Goal: Check status

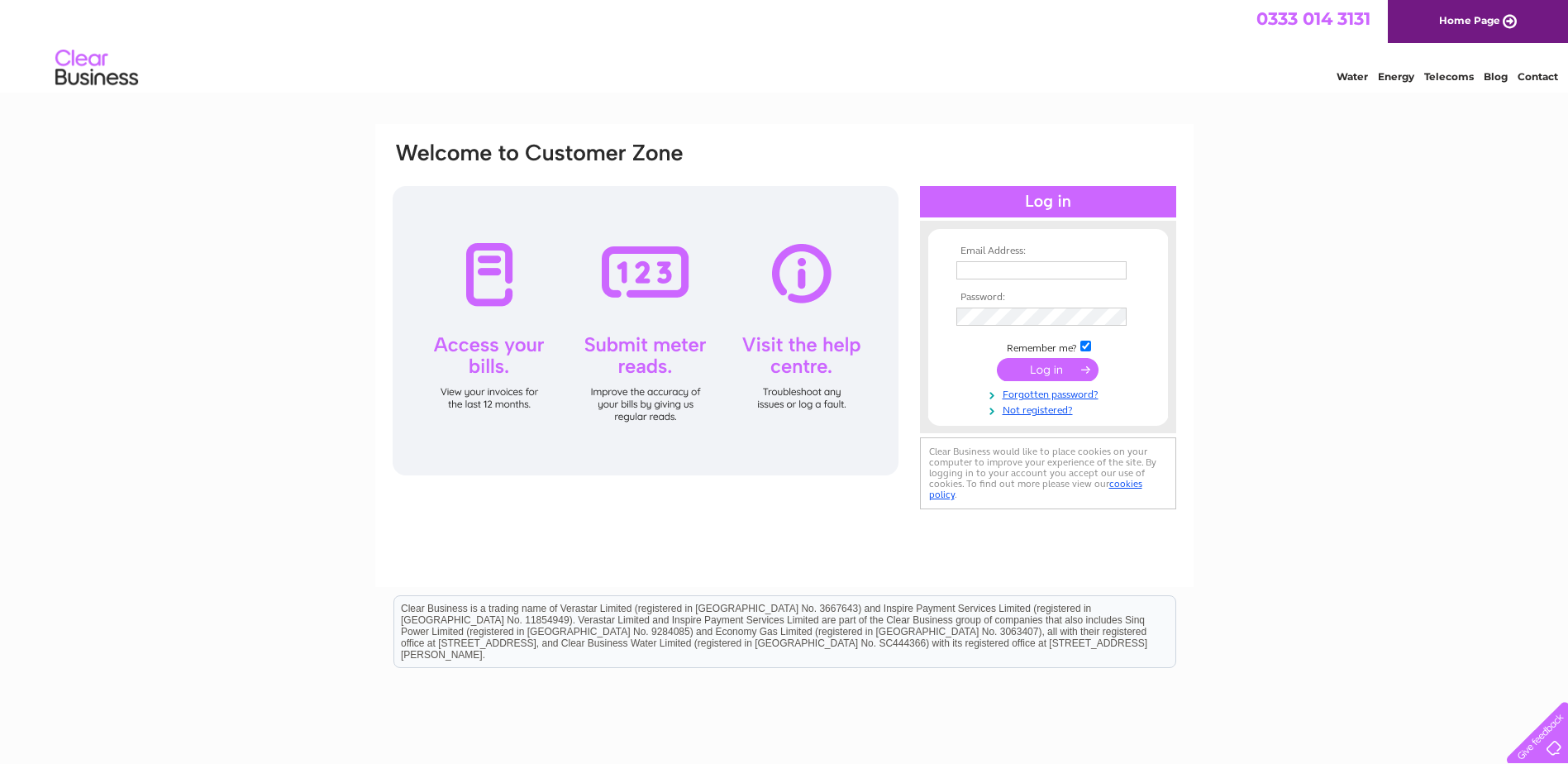
type input "ddmotors-23@outlook.com"
click at [1065, 373] on input "submit" at bounding box center [1047, 369] width 101 height 23
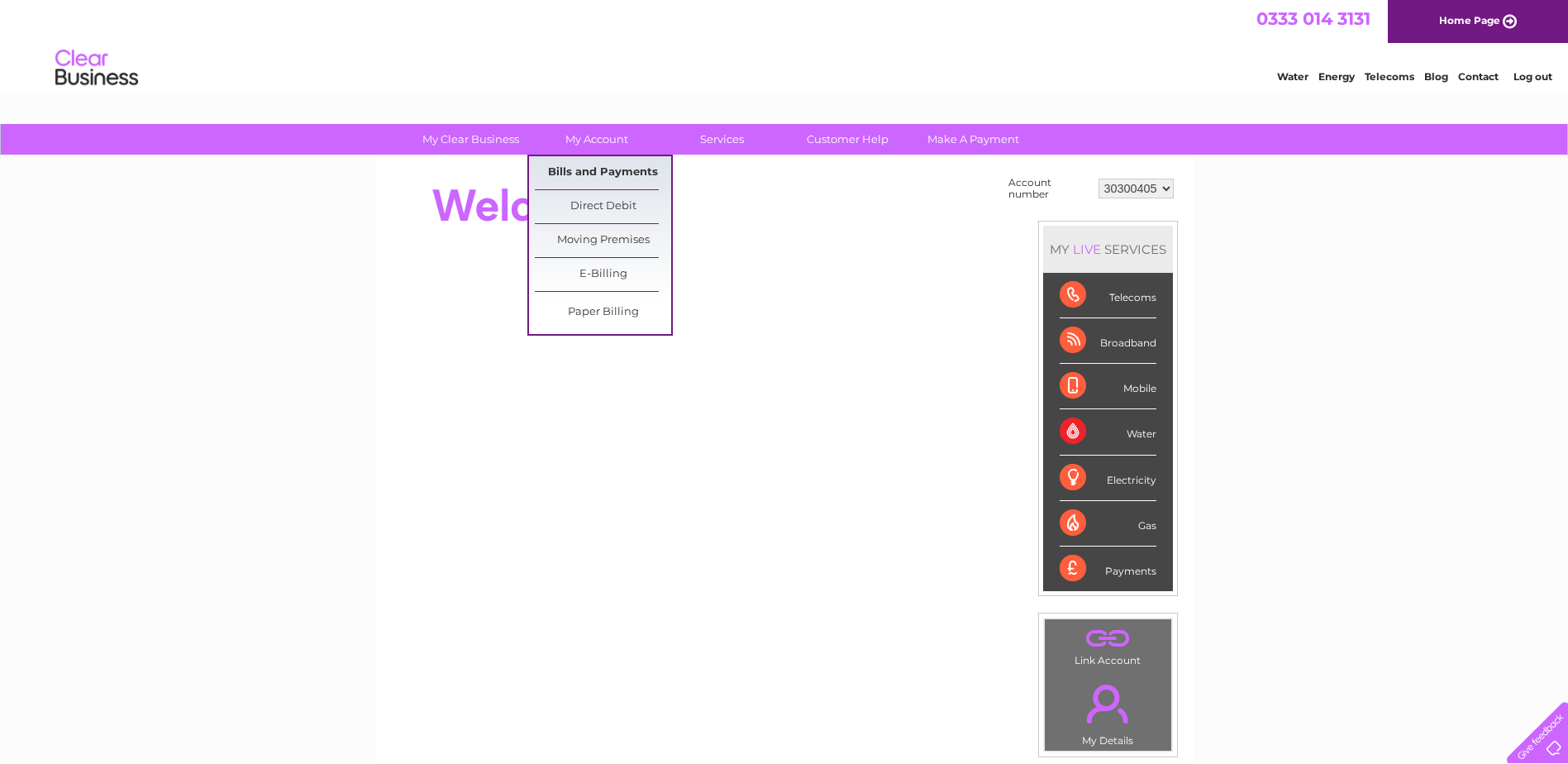
click at [583, 164] on link "Bills and Payments" at bounding box center [603, 172] width 136 height 33
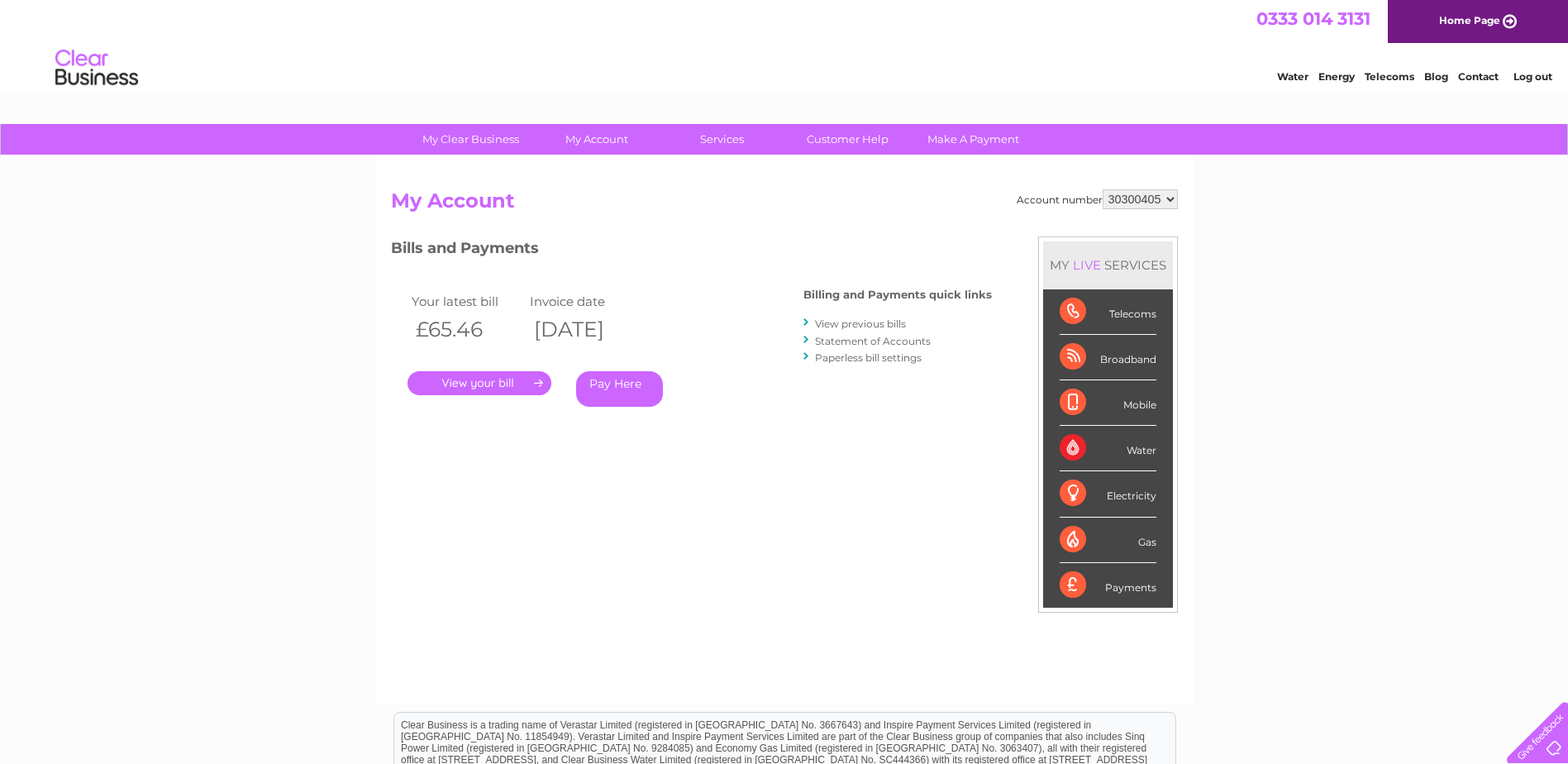
click at [520, 390] on link "." at bounding box center [479, 383] width 144 height 24
